Goal: Navigation & Orientation: Find specific page/section

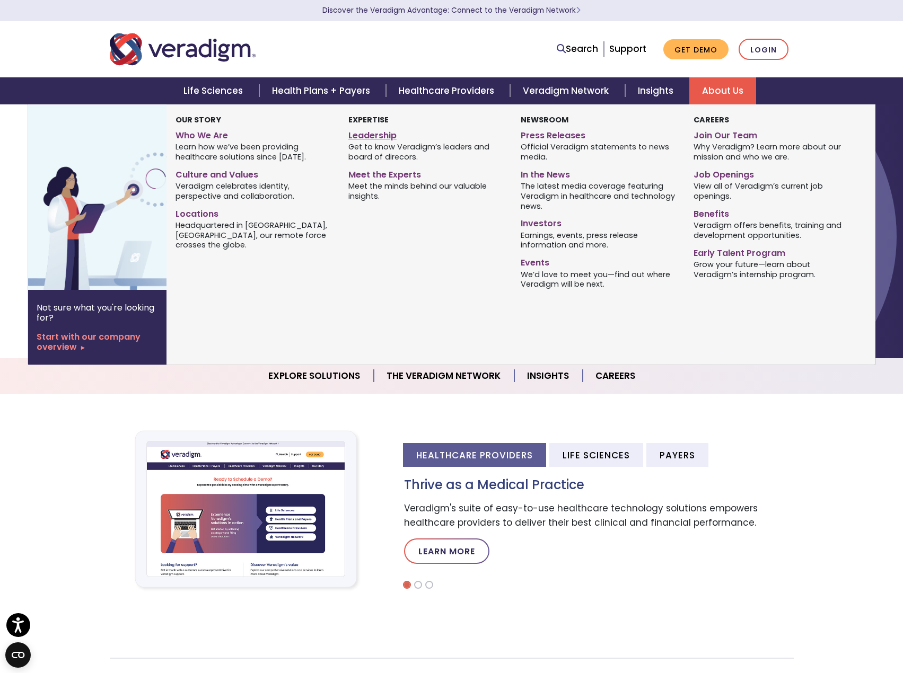
click at [379, 135] on link "Leadership" at bounding box center [426, 133] width 156 height 15
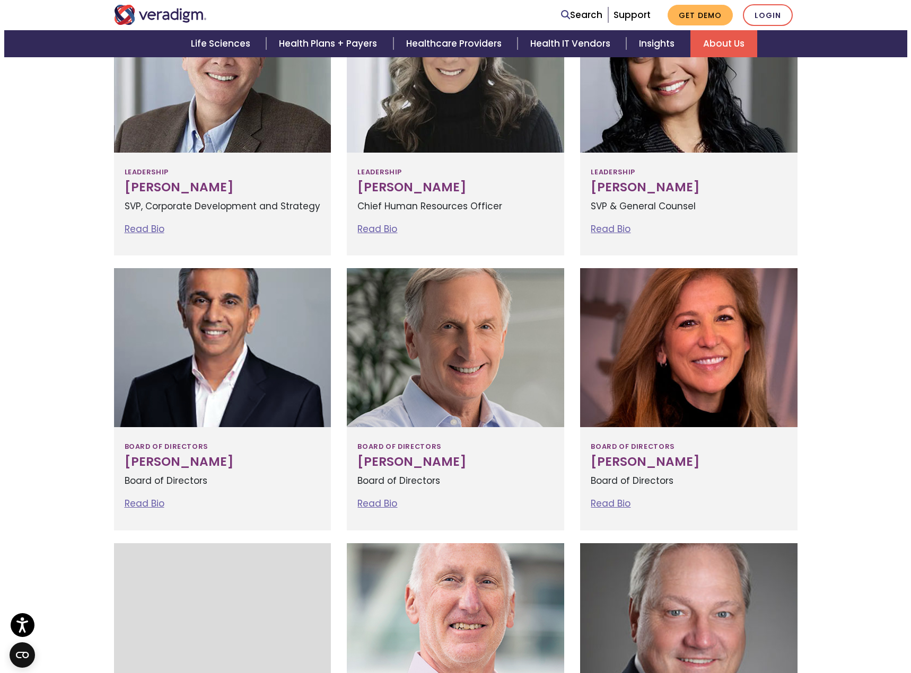
scroll to position [848, 0]
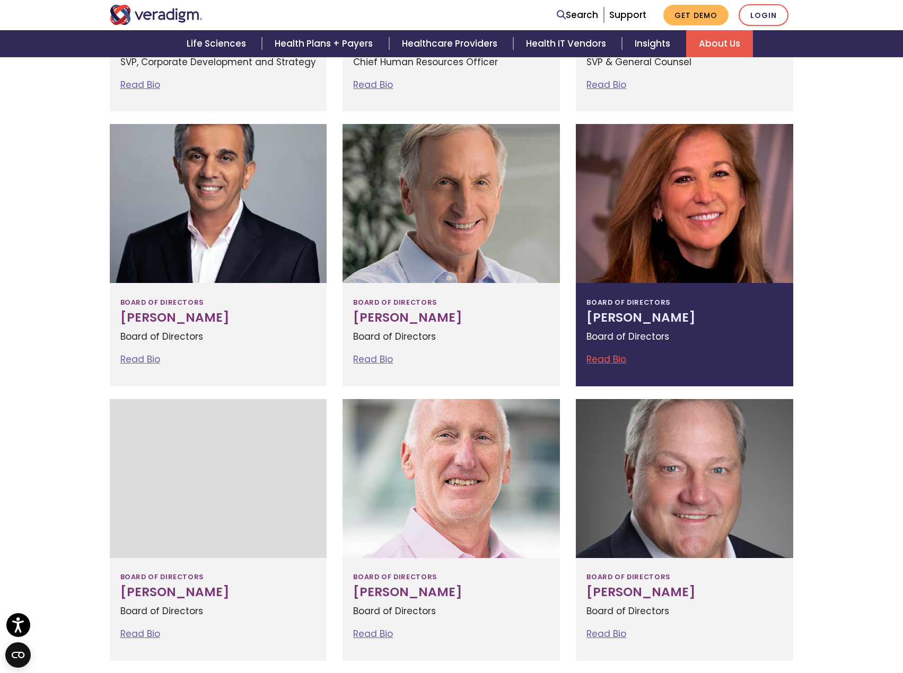
click at [619, 360] on link "Read Bio" at bounding box center [606, 359] width 40 height 13
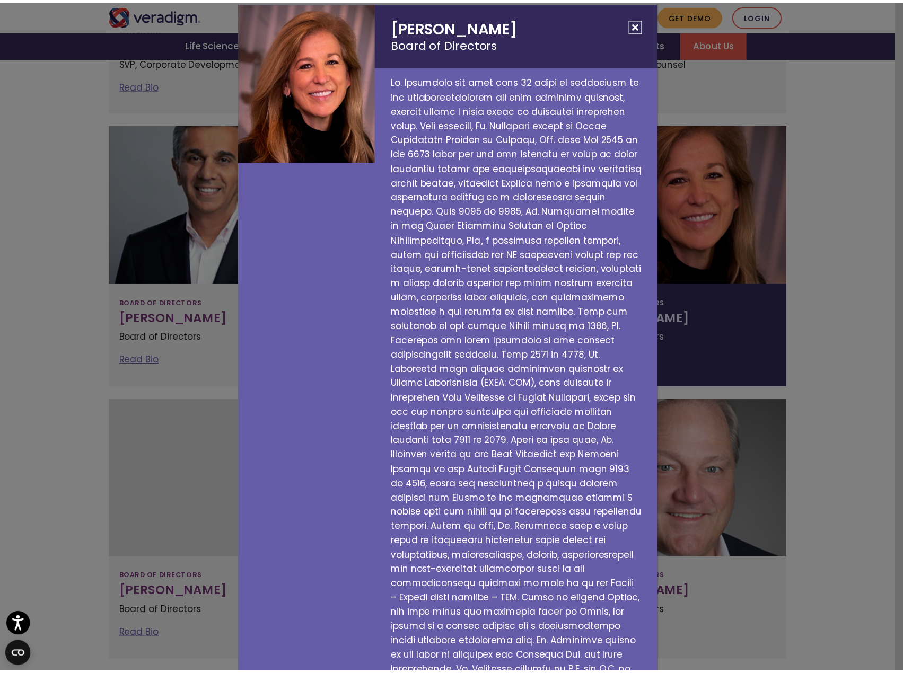
scroll to position [0, 0]
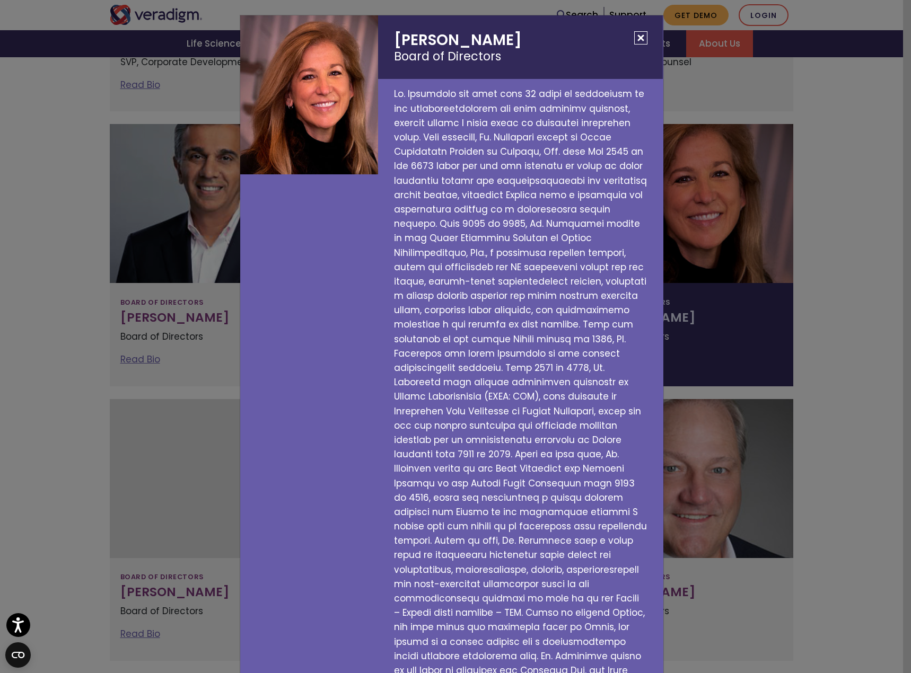
click at [634, 36] on button "Close" at bounding box center [640, 37] width 13 height 13
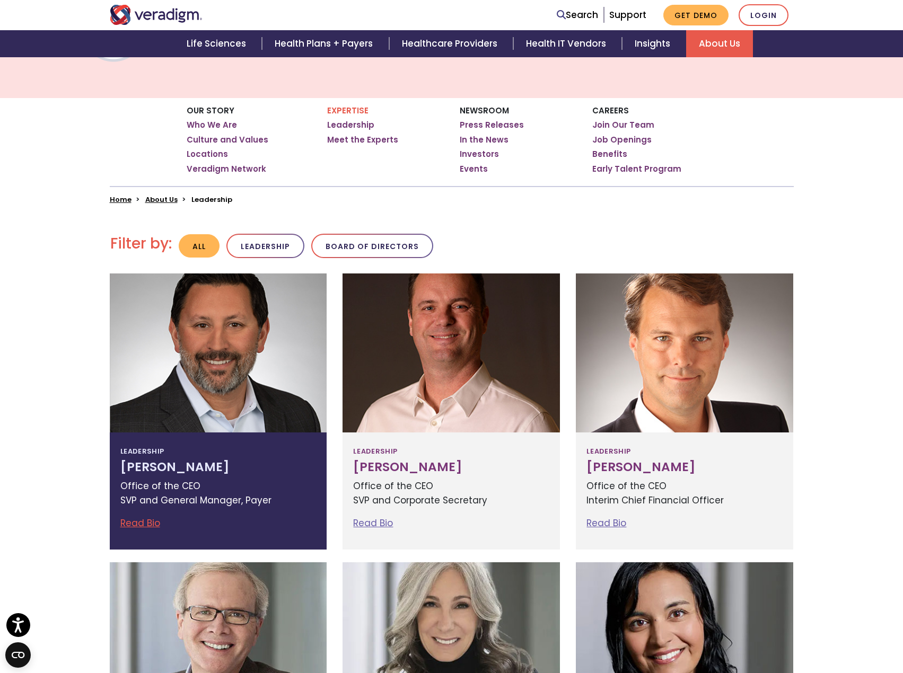
scroll to position [53, 0]
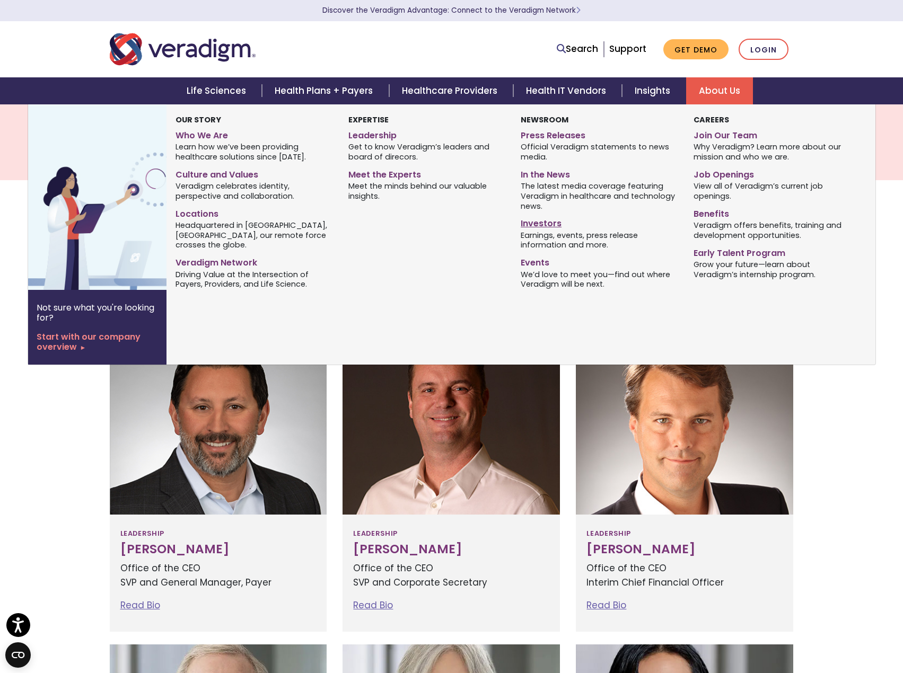
click at [548, 223] on link "Investors" at bounding box center [599, 221] width 156 height 15
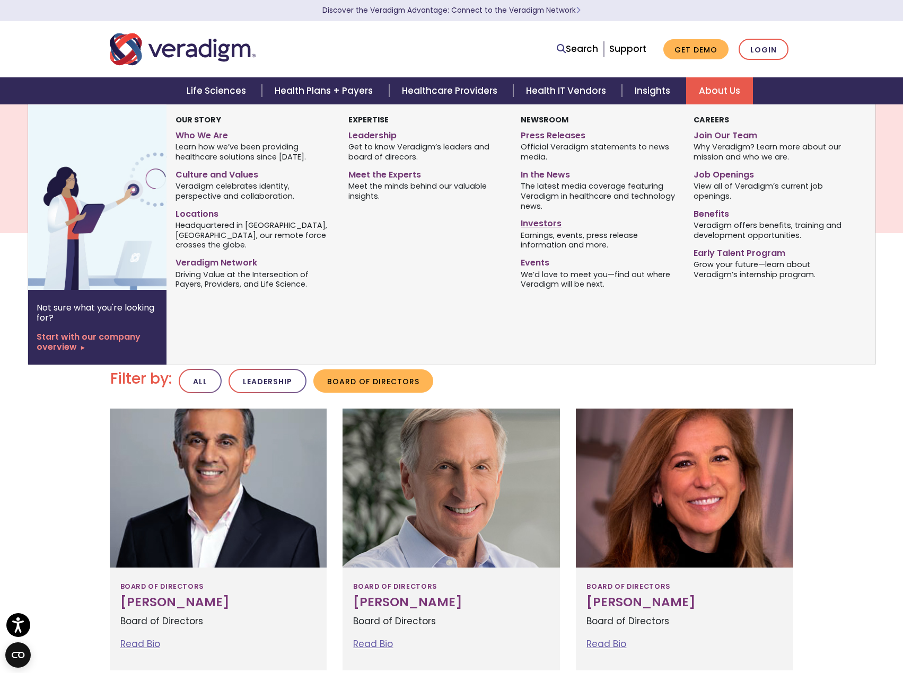
click at [538, 225] on link "Investors" at bounding box center [599, 221] width 156 height 15
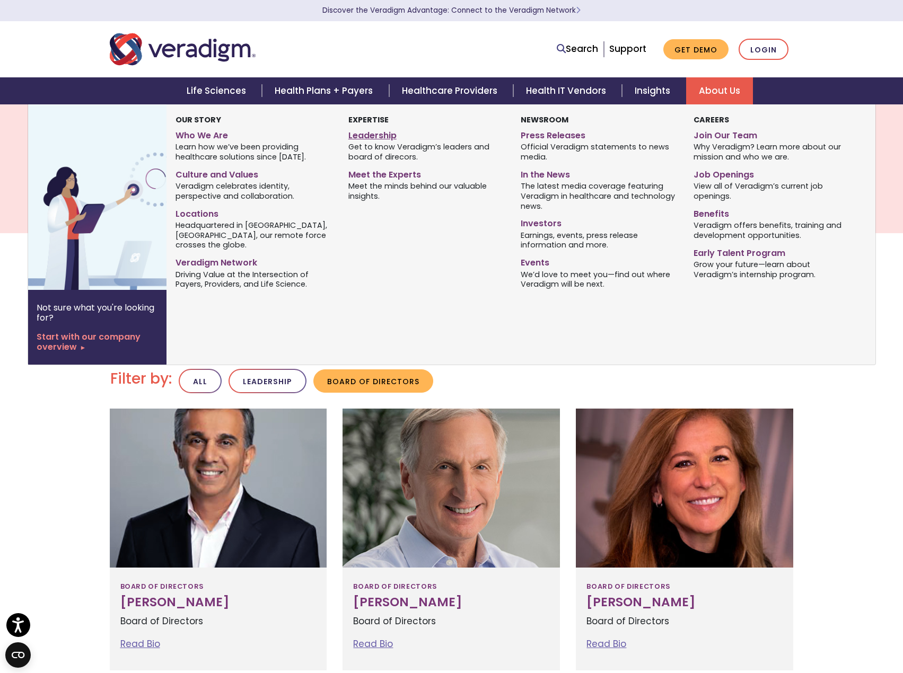
click at [363, 133] on link "Leadership" at bounding box center [426, 133] width 156 height 15
